Goal: Task Accomplishment & Management: Complete application form

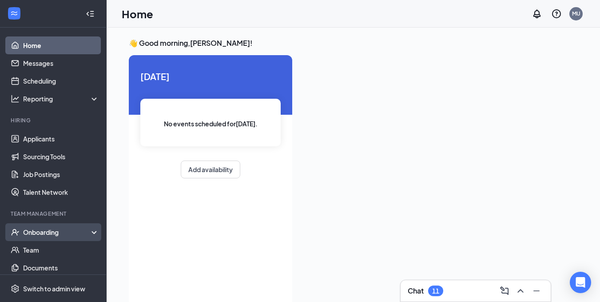
click at [56, 234] on div "Onboarding" at bounding box center [57, 231] width 68 height 9
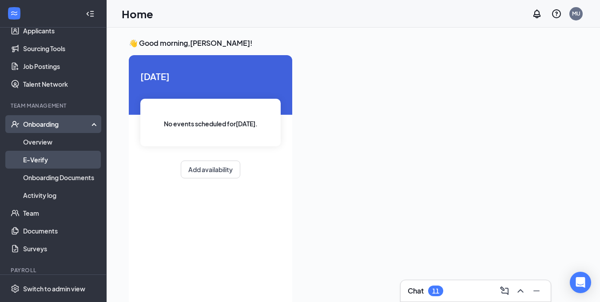
scroll to position [111, 0]
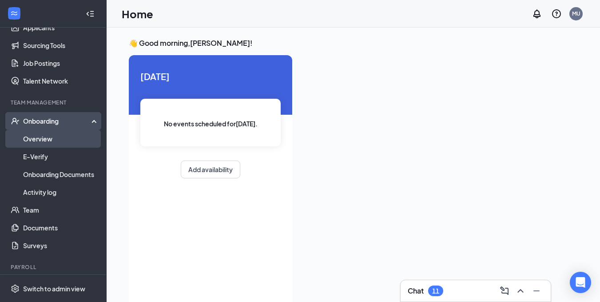
click at [50, 140] on link "Overview" at bounding box center [61, 139] width 76 height 18
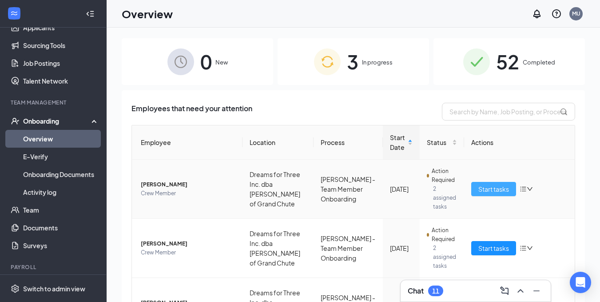
click at [488, 188] on span "Start tasks" at bounding box center [494, 189] width 31 height 10
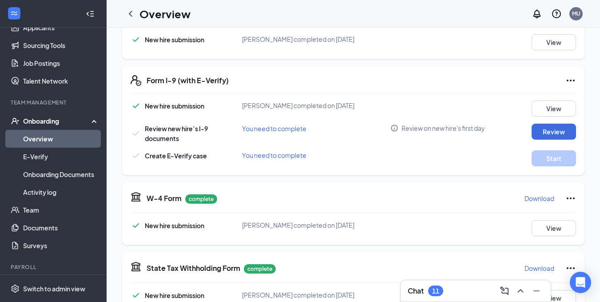
scroll to position [178, 0]
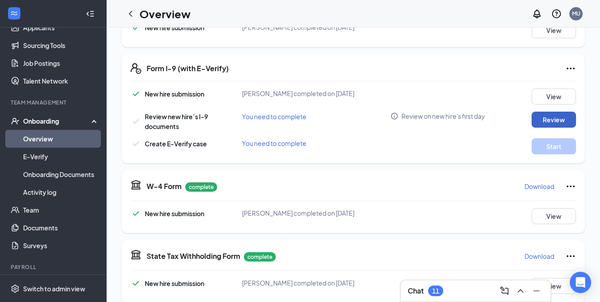
click at [547, 116] on button "Review" at bounding box center [554, 120] width 44 height 16
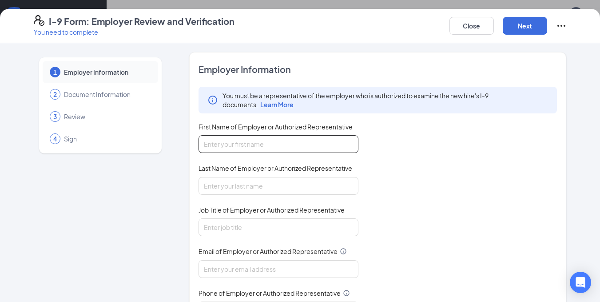
click at [340, 145] on input "First Name of Employer or Authorized Representative" at bounding box center [279, 144] width 160 height 18
type input "[PERSON_NAME]"
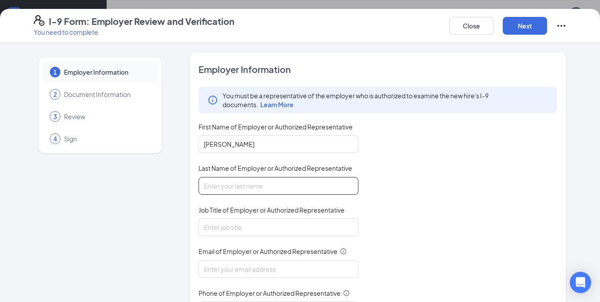
click at [306, 177] on input "Last Name of Employer or Authorized Representative" at bounding box center [279, 186] width 160 height 18
type input "[PERSON_NAME]"
click at [299, 219] on input "Job Title of Employer or Authorized Representative" at bounding box center [279, 227] width 160 height 18
type input "Hiring Manager"
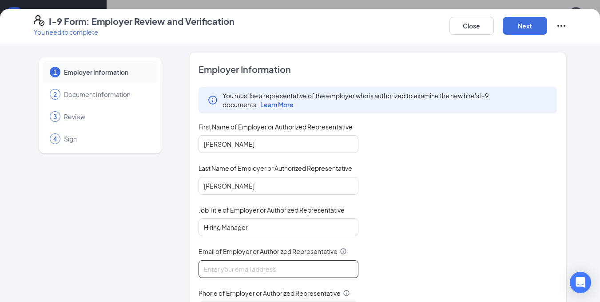
click at [266, 270] on input "Email of Employer or Authorized Representative" at bounding box center [279, 269] width 160 height 18
type input "[EMAIL_ADDRESS][DOMAIN_NAME]"
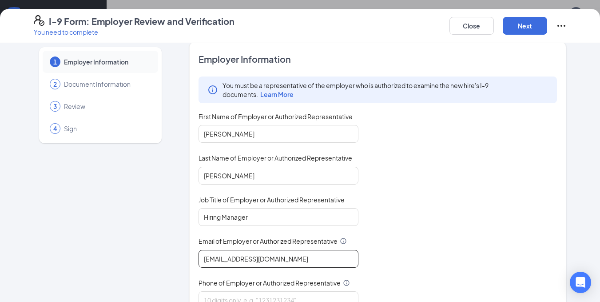
scroll to position [109, 0]
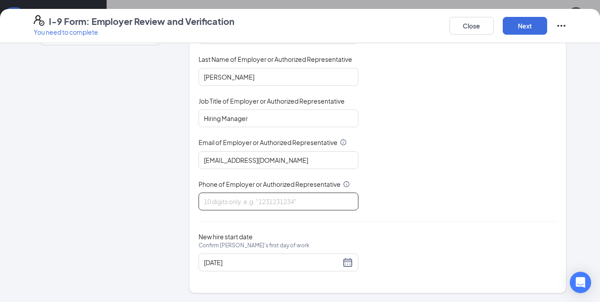
click at [259, 203] on input "Phone of Employer or Authorized Representative" at bounding box center [279, 201] width 160 height 18
type input "9204233965"
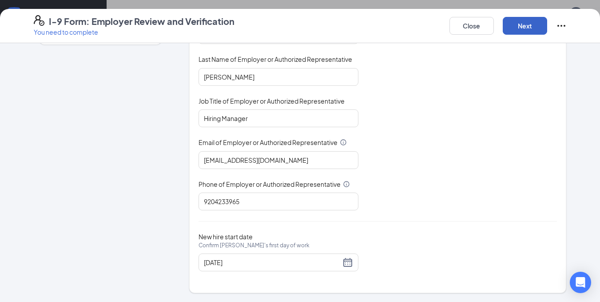
click at [529, 22] on button "Next" at bounding box center [525, 26] width 44 height 18
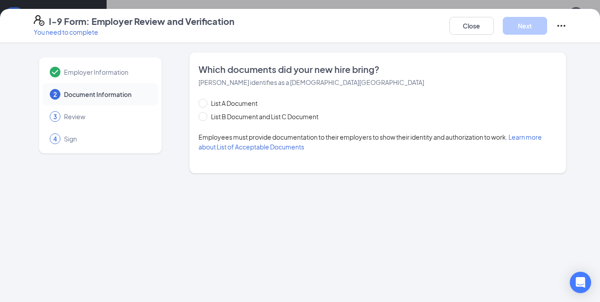
scroll to position [0, 0]
click at [204, 119] on span at bounding box center [203, 116] width 9 height 9
click at [204, 118] on input "List B Document and List C Document" at bounding box center [202, 115] width 6 height 6
radio input "true"
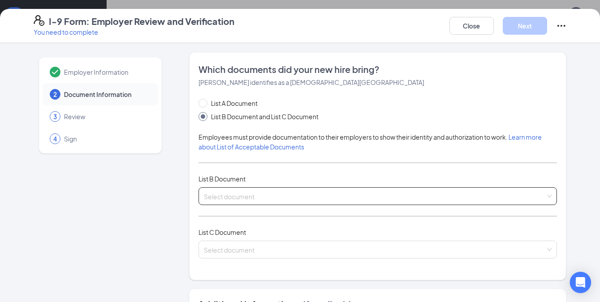
click at [531, 198] on input "search" at bounding box center [375, 193] width 342 height 13
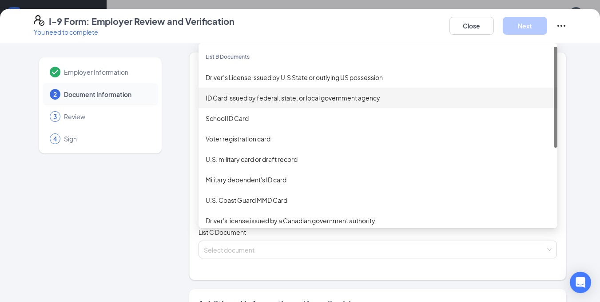
click at [270, 100] on div "ID Card issued by federal, state, or local government agency" at bounding box center [378, 98] width 345 height 10
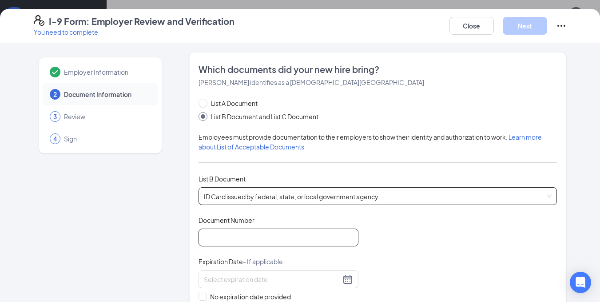
click at [279, 234] on input "Document Number" at bounding box center [279, 237] width 160 height 18
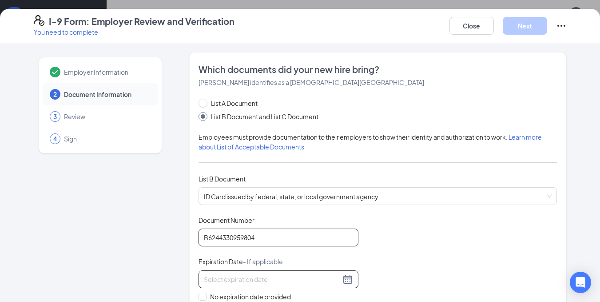
type input "B6244330959804"
click at [267, 278] on input at bounding box center [272, 279] width 137 height 10
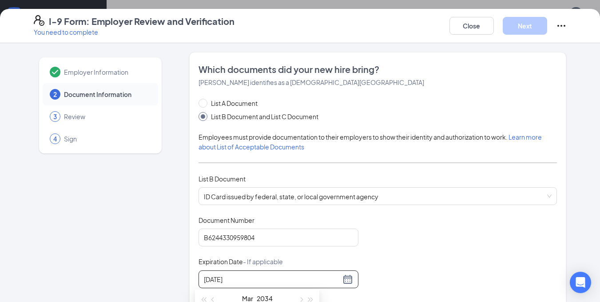
type input "[DATE]"
click at [450, 254] on div "Document Title ID Card issued by federal, state, or local government agency Doc…" at bounding box center [378, 278] width 359 height 127
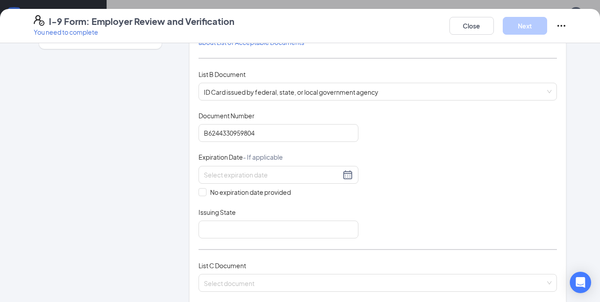
scroll to position [133, 0]
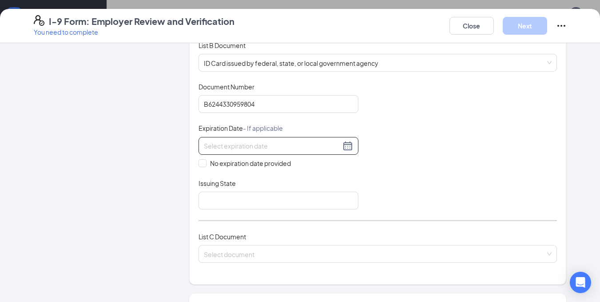
click at [279, 143] on input at bounding box center [272, 146] width 137 height 10
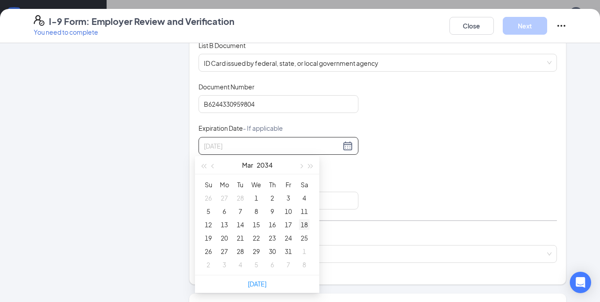
type input "[DATE]"
click at [307, 224] on div "18" at bounding box center [304, 224] width 11 height 11
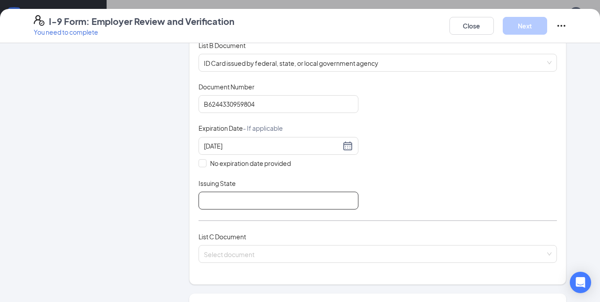
click at [249, 201] on input "Issuing State" at bounding box center [279, 200] width 160 height 18
type input "[US_STATE]"
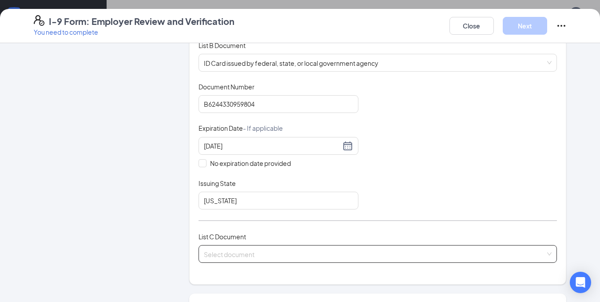
click at [310, 255] on input "search" at bounding box center [375, 251] width 342 height 13
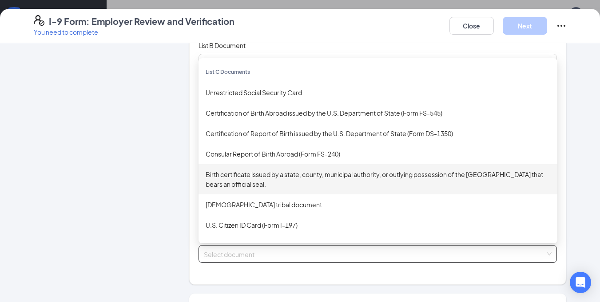
click at [351, 183] on div "Birth certificate issued by a state, county, municipal authority, or outlying p…" at bounding box center [378, 179] width 345 height 20
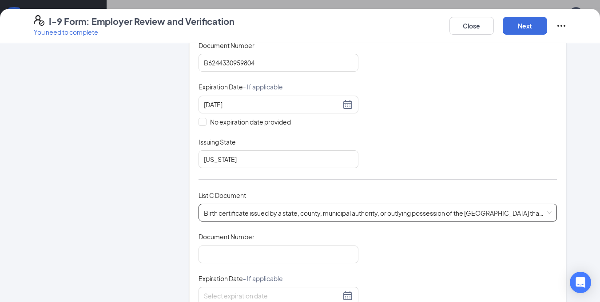
scroll to position [200, 0]
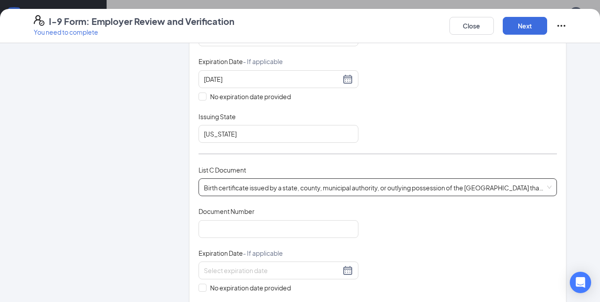
click at [542, 183] on div "Birth certificate issued by a state, county, municipal authority, or outlying p…" at bounding box center [378, 187] width 359 height 18
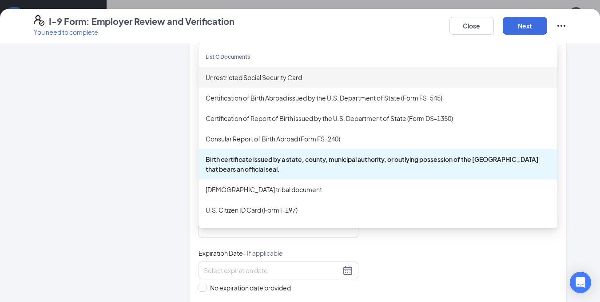
click at [275, 78] on div "Unrestricted Social Security Card" at bounding box center [378, 77] width 345 height 10
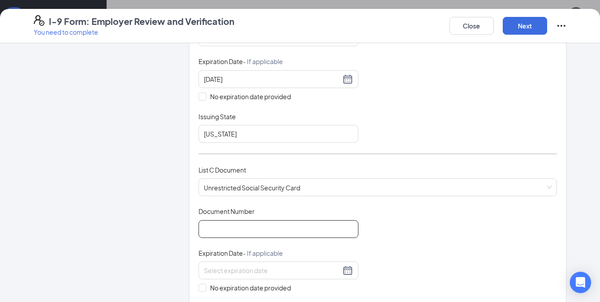
click at [267, 230] on input "Document Number" at bounding box center [279, 229] width 160 height 18
click at [247, 234] on input "Document Number" at bounding box center [279, 229] width 160 height 18
type input "495275469"
click at [225, 268] on input at bounding box center [272, 270] width 137 height 10
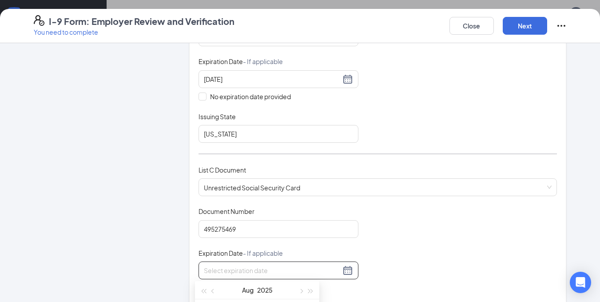
click at [410, 263] on div "Document Title Unrestricted Social Security Card Document Number 495275469 Expi…" at bounding box center [378, 270] width 359 height 127
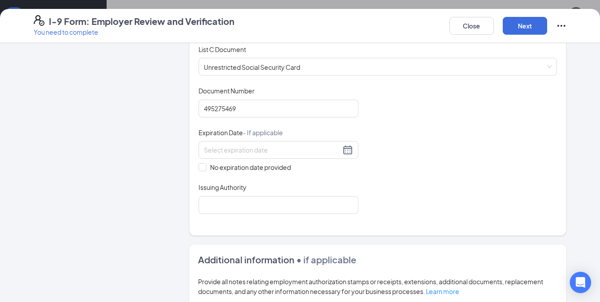
scroll to position [322, 0]
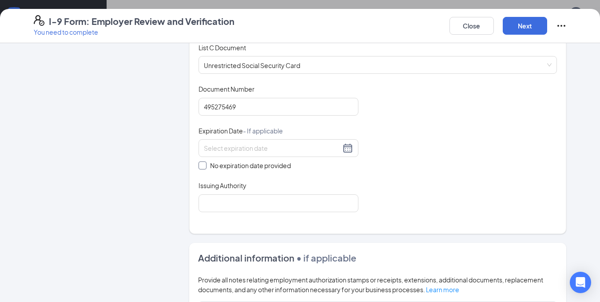
click at [199, 168] on span at bounding box center [203, 165] width 8 height 8
click at [199, 167] on input "No expiration date provided" at bounding box center [202, 164] width 6 height 6
checkbox input "true"
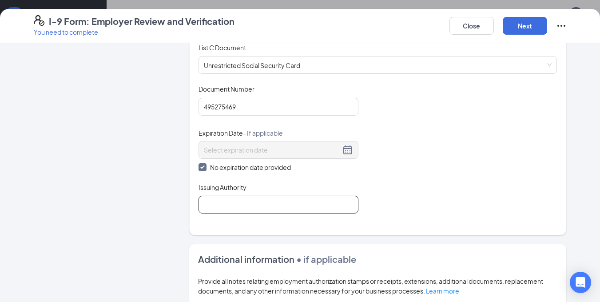
click at [228, 205] on input "Issuing Authority" at bounding box center [279, 204] width 160 height 18
type input "Social Security Administration"
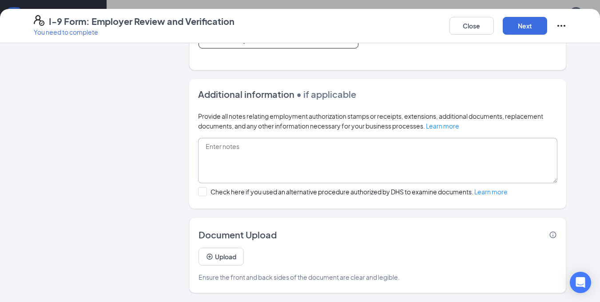
scroll to position [200, 0]
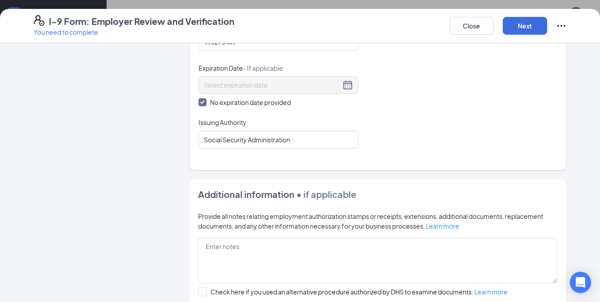
click at [513, 14] on div "I-9 Form: Employer Review and Verification You need to complete Close Next" at bounding box center [300, 26] width 600 height 34
click at [525, 24] on button "Next" at bounding box center [525, 26] width 44 height 18
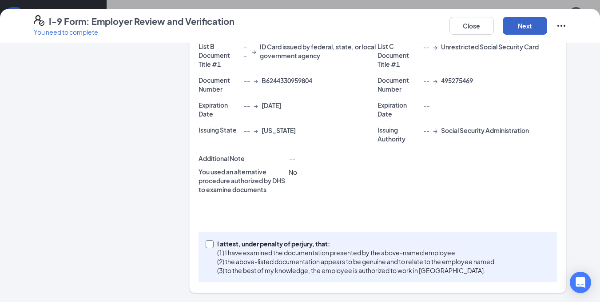
scroll to position [378, 0]
click at [206, 241] on input "I attest, under penalty of [PERSON_NAME], that: (1) I have examined the documen…" at bounding box center [209, 243] width 6 height 6
checkbox input "true"
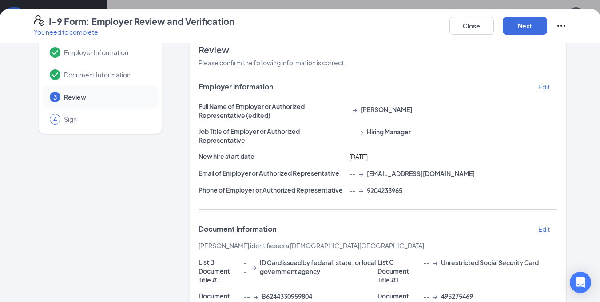
scroll to position [13, 0]
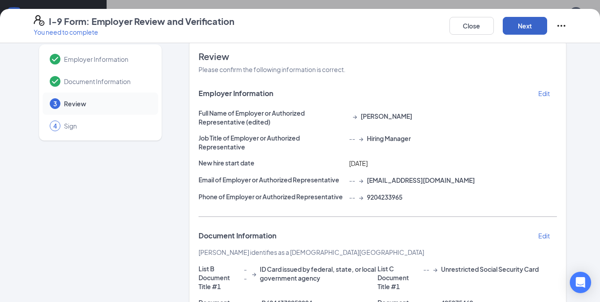
click at [529, 21] on button "Next" at bounding box center [525, 26] width 44 height 18
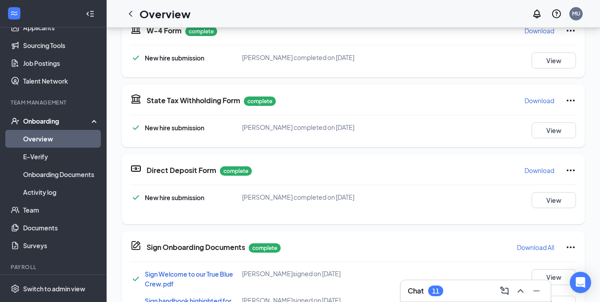
scroll to position [0, 0]
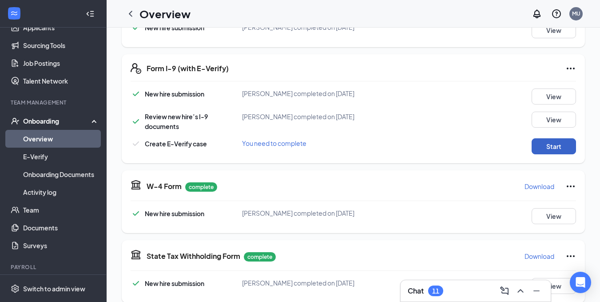
click at [547, 144] on button "Start" at bounding box center [554, 146] width 44 height 16
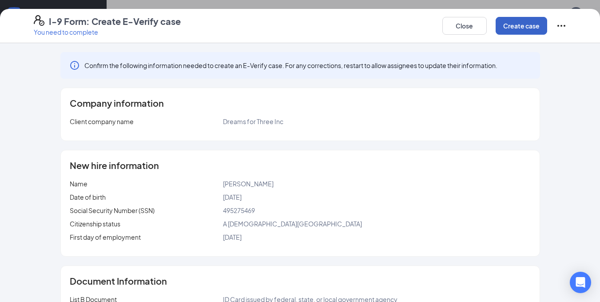
click at [517, 27] on button "Create case" at bounding box center [522, 26] width 52 height 18
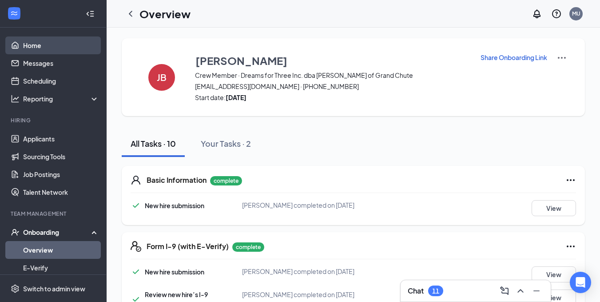
click at [32, 45] on link "Home" at bounding box center [61, 45] width 76 height 18
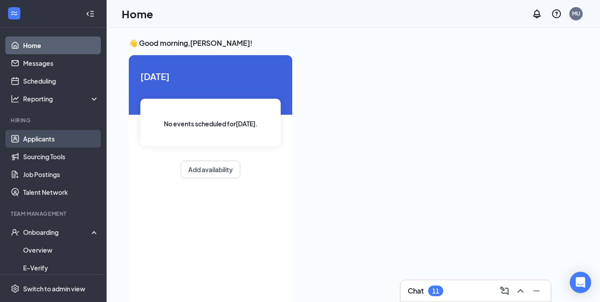
click at [50, 138] on link "Applicants" at bounding box center [61, 139] width 76 height 18
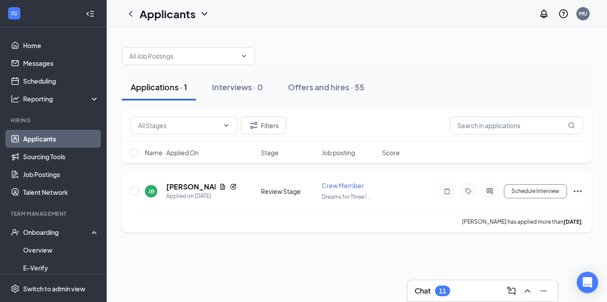
click at [323, 190] on div "Crew Member Dreams for Three I ..." at bounding box center [350, 191] width 56 height 20
click at [537, 195] on button "Schedule Interview" at bounding box center [535, 191] width 63 height 14
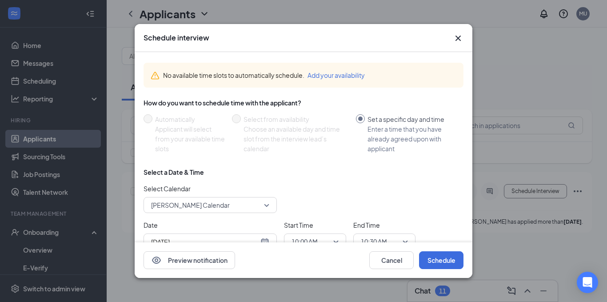
click at [461, 37] on icon "Cross" at bounding box center [458, 38] width 11 height 11
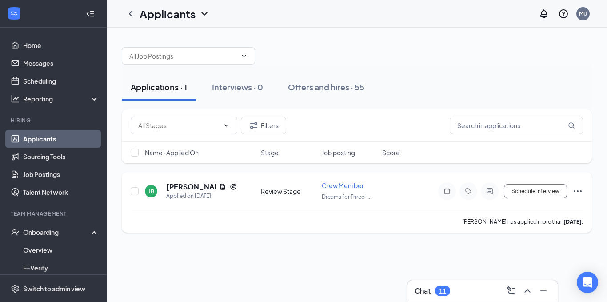
click at [574, 191] on icon "Ellipses" at bounding box center [578, 191] width 8 height 2
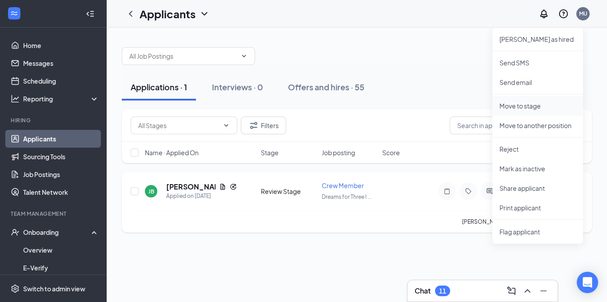
click at [528, 105] on p "Move to stage" at bounding box center [537, 105] width 76 height 9
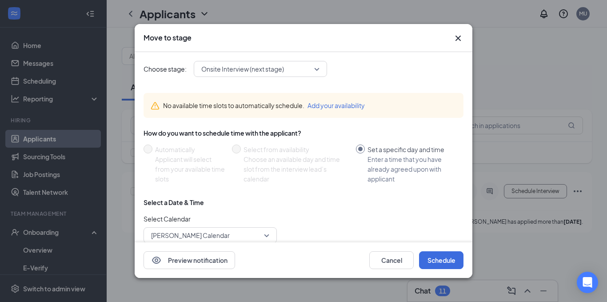
click at [342, 104] on button "Add your availability" at bounding box center [335, 105] width 57 height 10
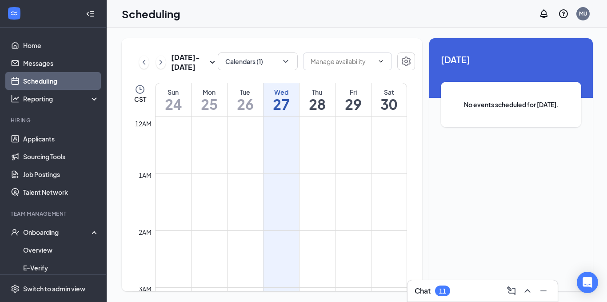
click at [502, 14] on div "Scheduling MU" at bounding box center [357, 14] width 500 height 28
click at [207, 32] on div "[DATE] - [DATE] Calendars (1) CST Sun 24 Mon 25 Tue 26 Wed 27 Thu 28 Fri 29 Sat…" at bounding box center [357, 165] width 501 height 274
